Goal: Transaction & Acquisition: Purchase product/service

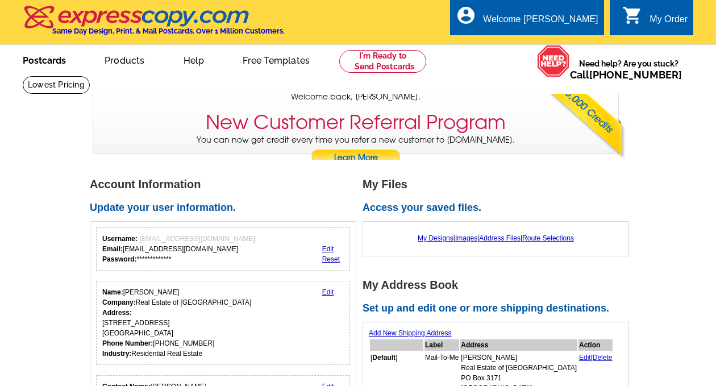
click at [56, 60] on link "Postcards" at bounding box center [45, 59] width 80 height 27
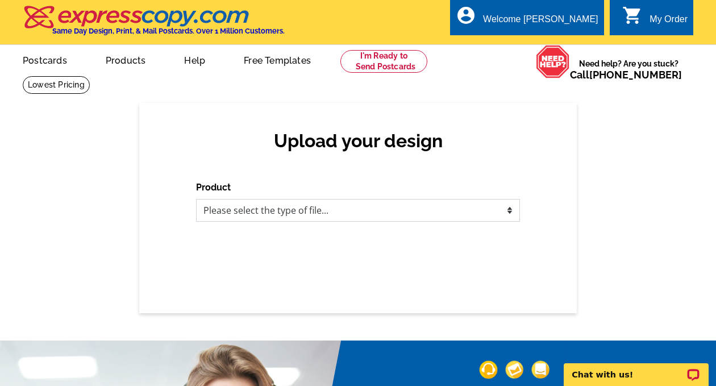
select select "1"
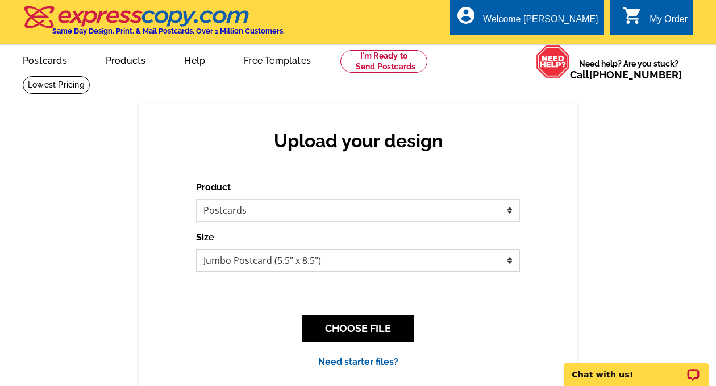
select select "1"
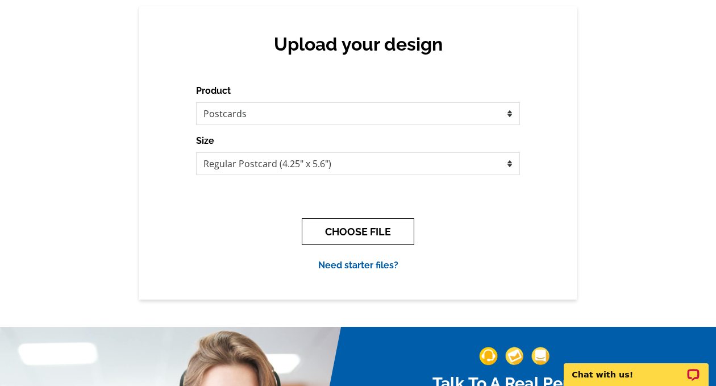
click at [355, 233] on button "CHOOSE FILE" at bounding box center [358, 231] width 112 height 27
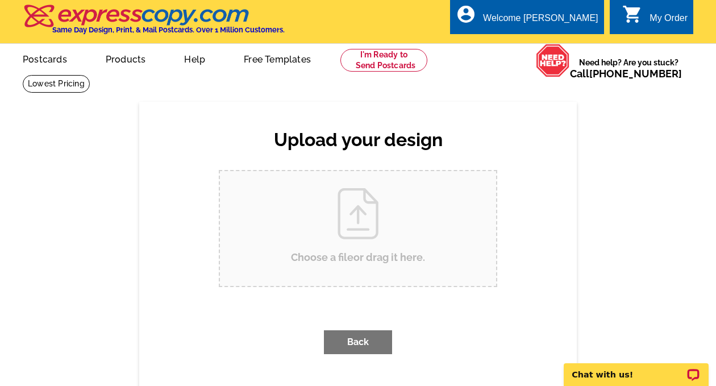
scroll to position [0, 0]
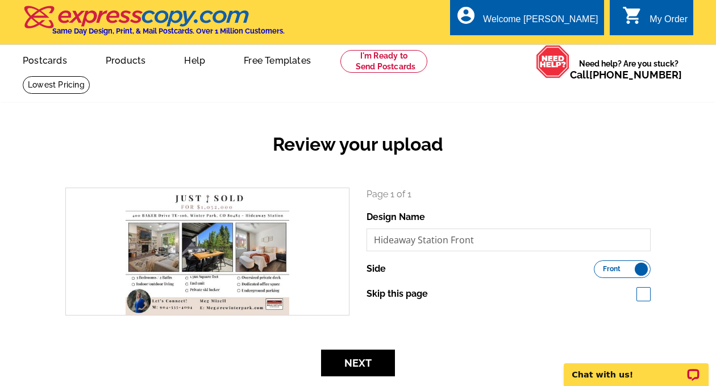
scroll to position [33, 0]
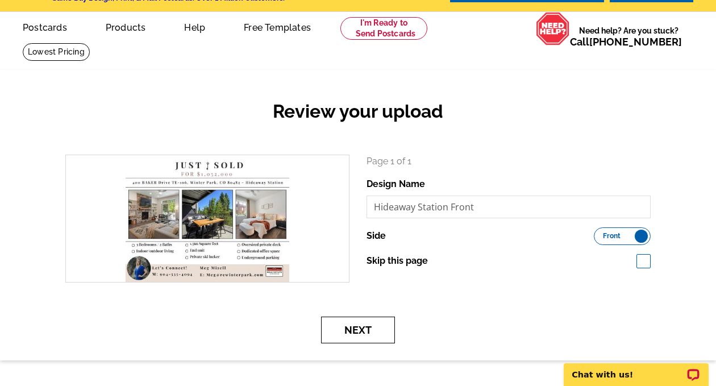
click at [365, 327] on button "Next" at bounding box center [358, 329] width 74 height 27
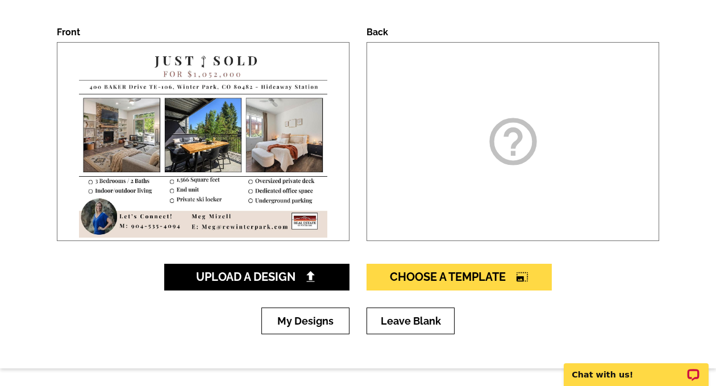
scroll to position [179, 0]
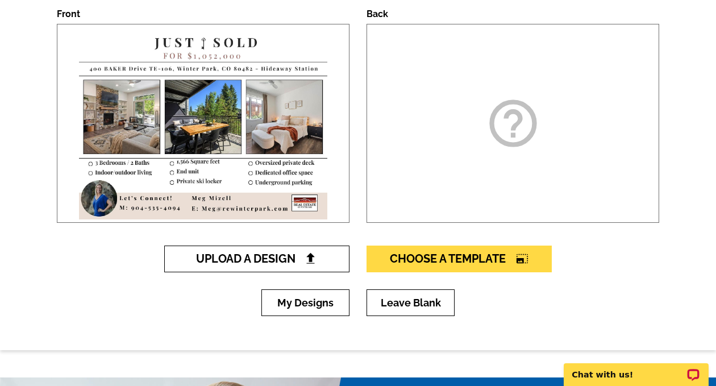
click at [266, 259] on span "Upload A Design" at bounding box center [257, 259] width 122 height 14
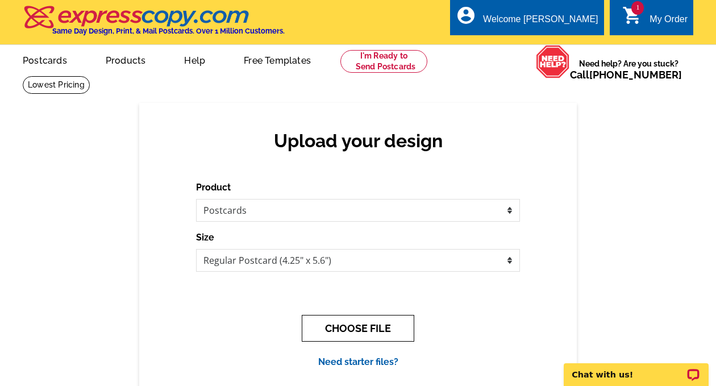
click at [362, 329] on button "CHOOSE FILE" at bounding box center [358, 328] width 112 height 27
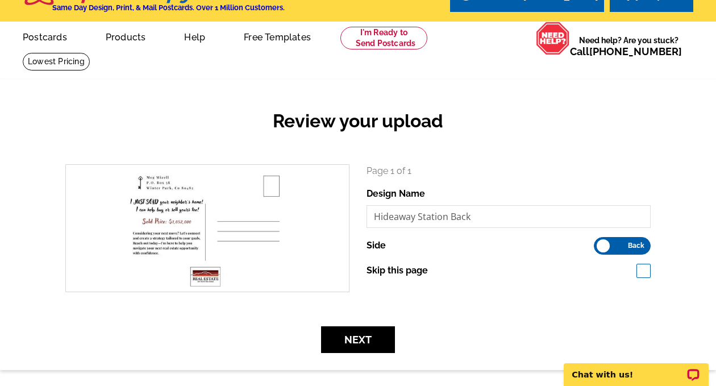
scroll to position [87, 0]
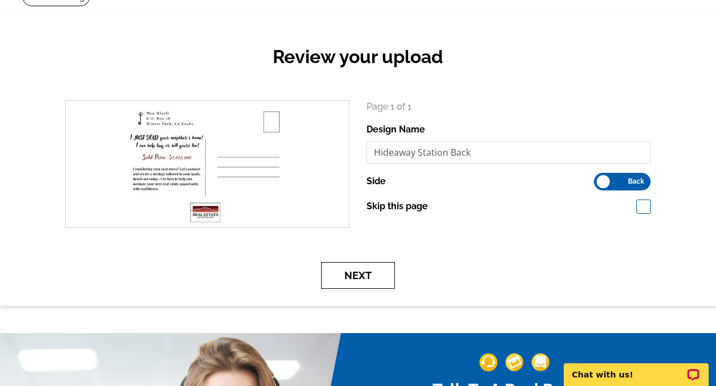
click at [357, 277] on button "Next" at bounding box center [358, 275] width 74 height 27
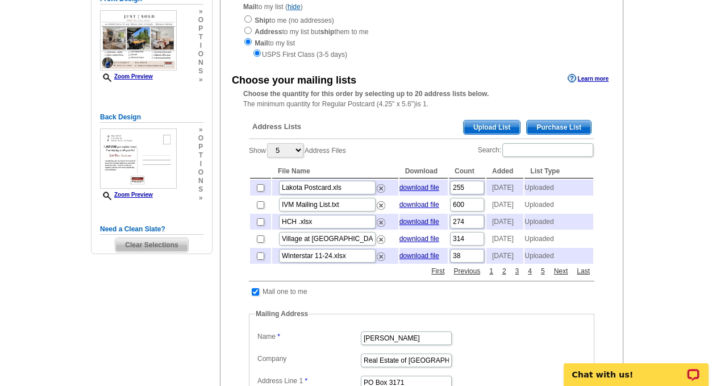
scroll to position [85, 0]
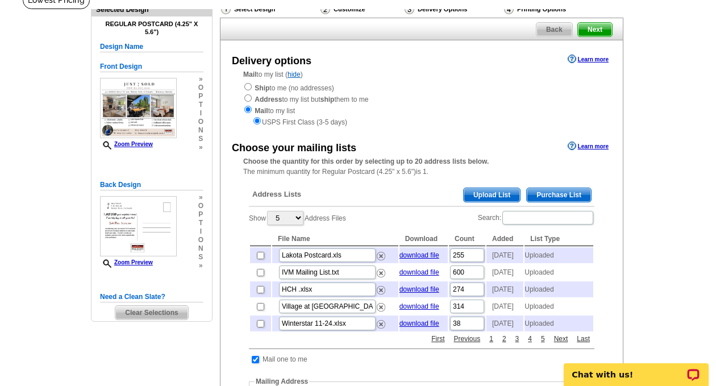
click at [490, 189] on span "Upload List" at bounding box center [491, 195] width 56 height 14
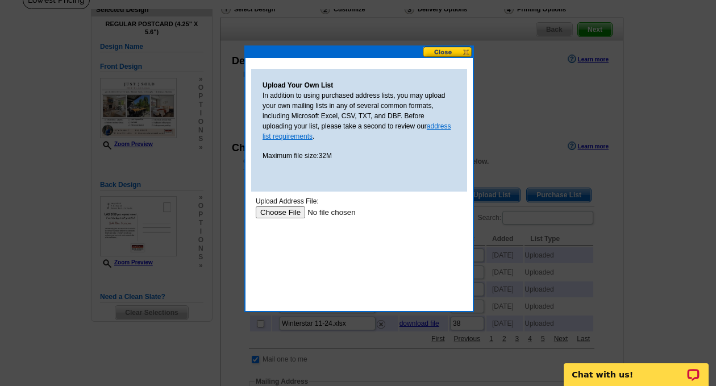
scroll to position [0, 0]
click at [287, 209] on input "file" at bounding box center [328, 212] width 144 height 12
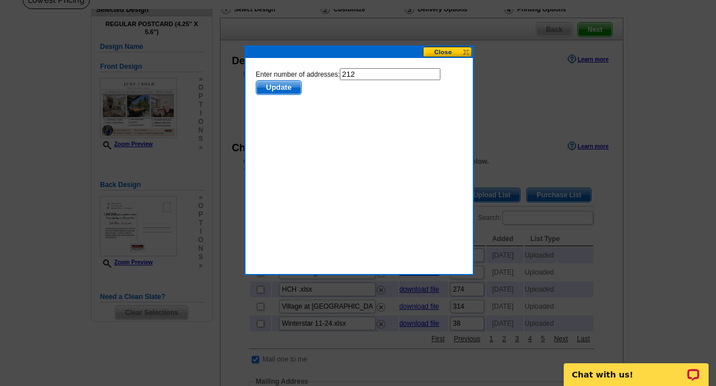
click at [282, 85] on span "Update" at bounding box center [278, 88] width 45 height 14
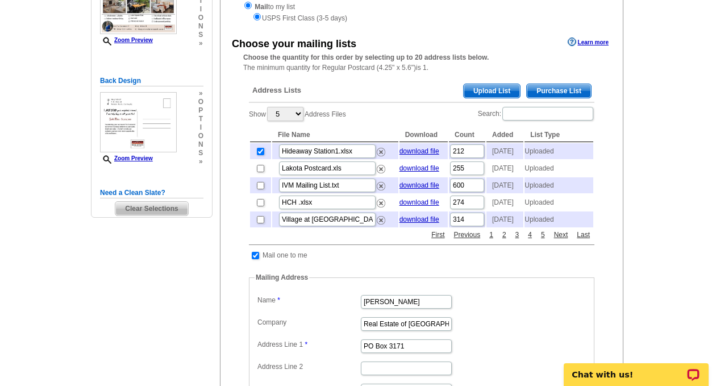
scroll to position [232, 0]
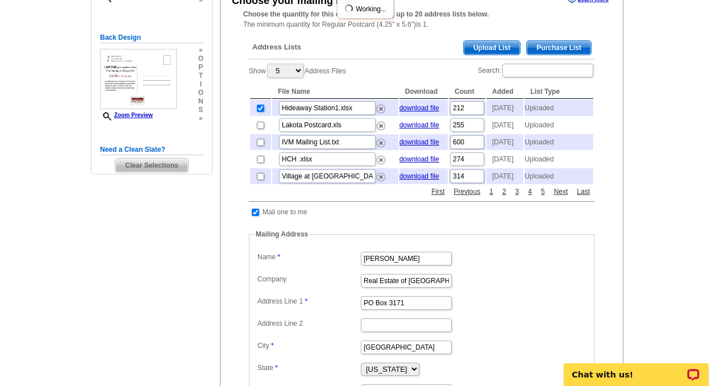
click at [254, 216] on input "checkbox" at bounding box center [255, 211] width 7 height 7
checkbox input "false"
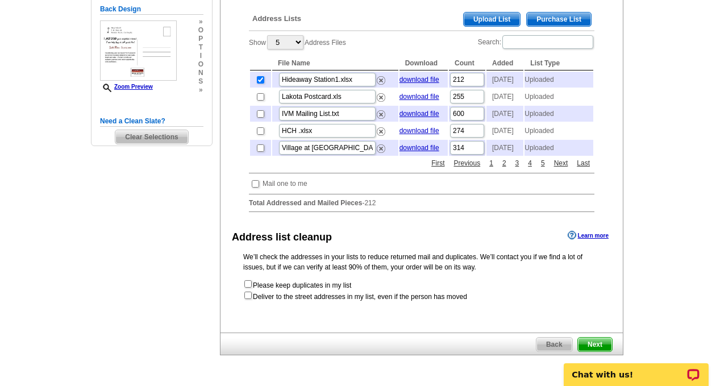
scroll to position [298, 0]
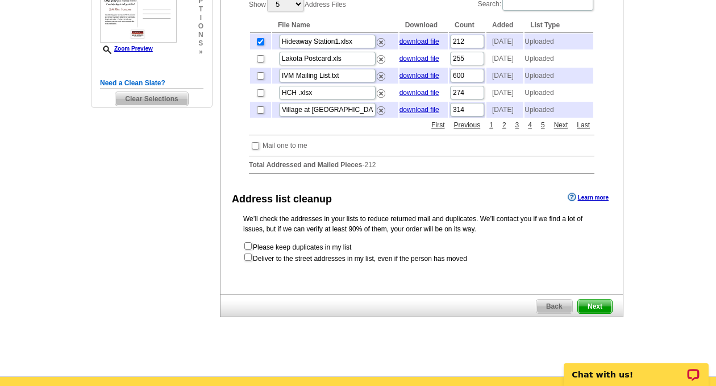
click at [601, 313] on span "Next" at bounding box center [595, 306] width 34 height 14
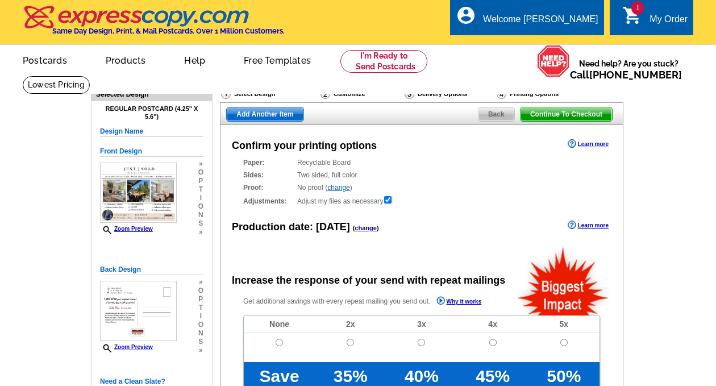
radio input "false"
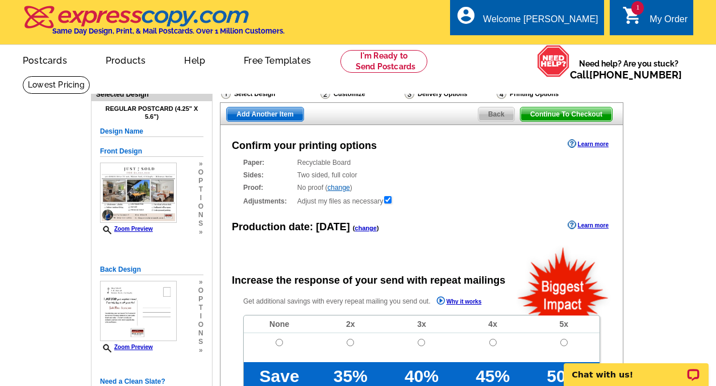
scroll to position [85, 0]
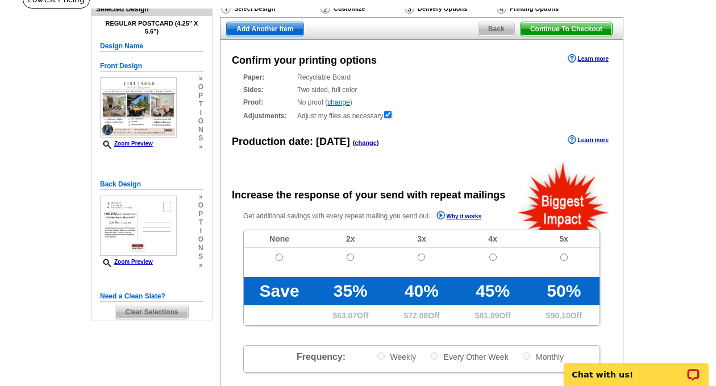
click at [279, 257] on input "radio" at bounding box center [278, 256] width 7 height 7
radio input "true"
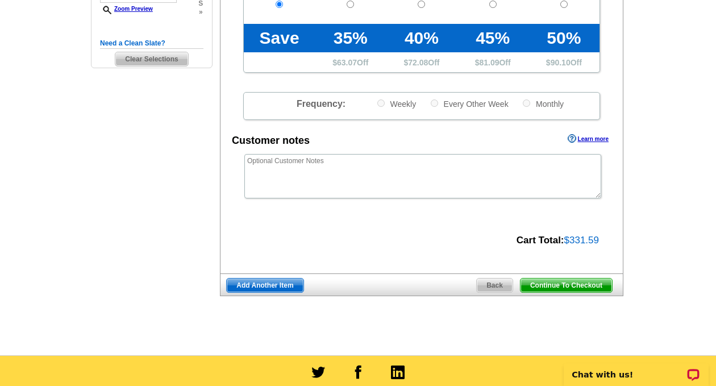
scroll to position [391, 0]
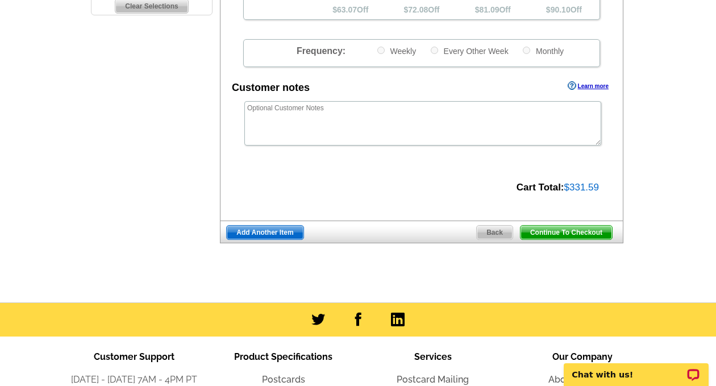
click at [571, 226] on span "Continue To Checkout" at bounding box center [565, 232] width 91 height 14
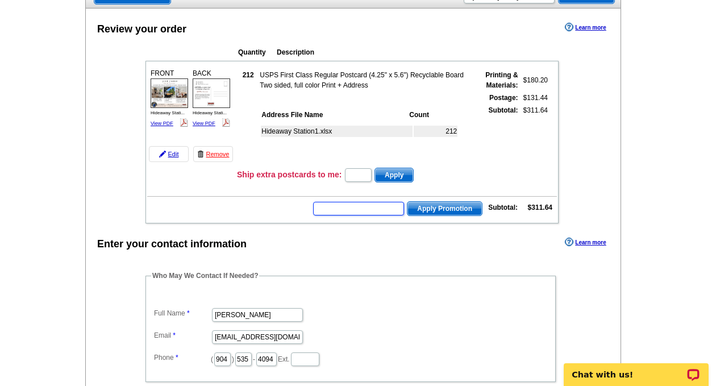
click at [339, 207] on input "text" at bounding box center [358, 209] width 91 height 14
paste input "CC2330"
type input "CC2330"
click at [446, 207] on span "Apply Promotion" at bounding box center [444, 209] width 74 height 14
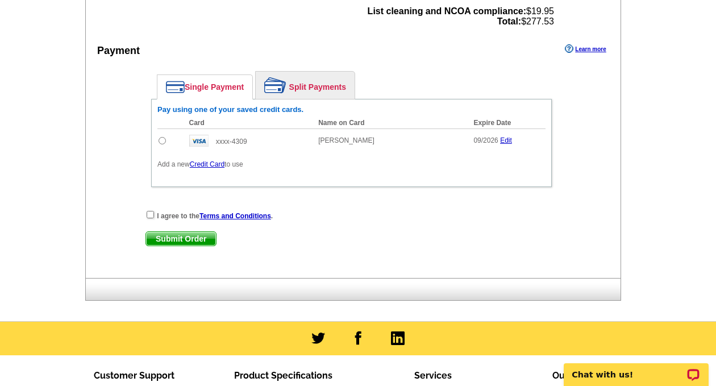
scroll to position [444, 0]
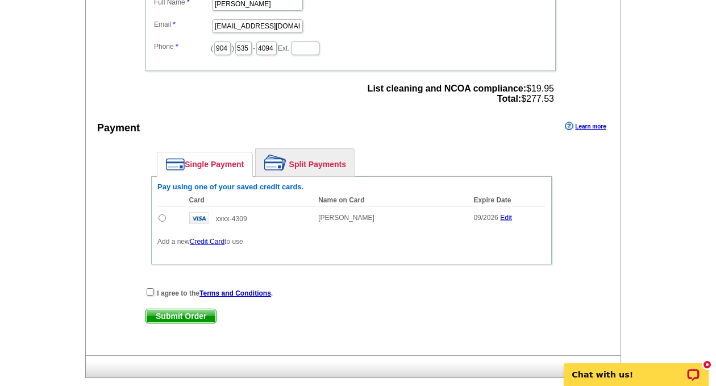
click at [162, 216] on input "radio" at bounding box center [161, 217] width 7 height 7
radio input "true"
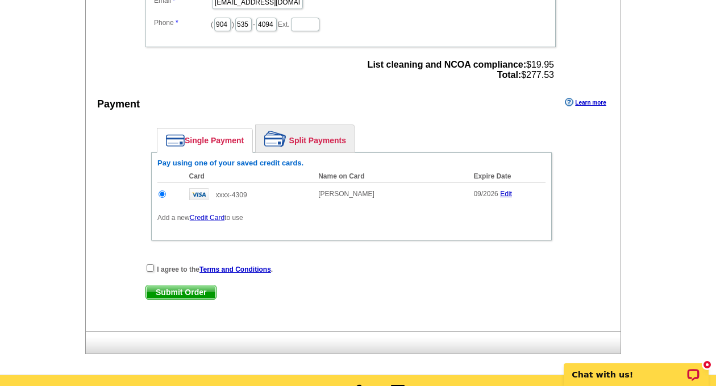
click at [150, 267] on input "checkbox" at bounding box center [150, 267] width 7 height 7
checkbox input "true"
click at [183, 290] on span "Submit Order" at bounding box center [181, 292] width 70 height 14
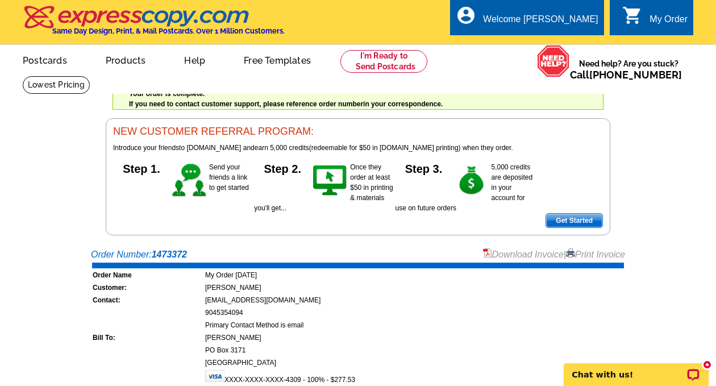
click at [673, 184] on div "Welcome back [PERSON_NAME] My Account Logout local_phone Same Day Design, Print…" at bounding box center [358, 117] width 716 height 235
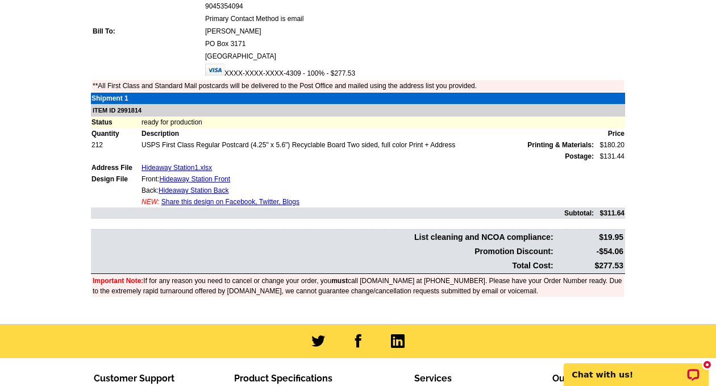
scroll to position [308, 0]
